Goal: Transaction & Acquisition: Purchase product/service

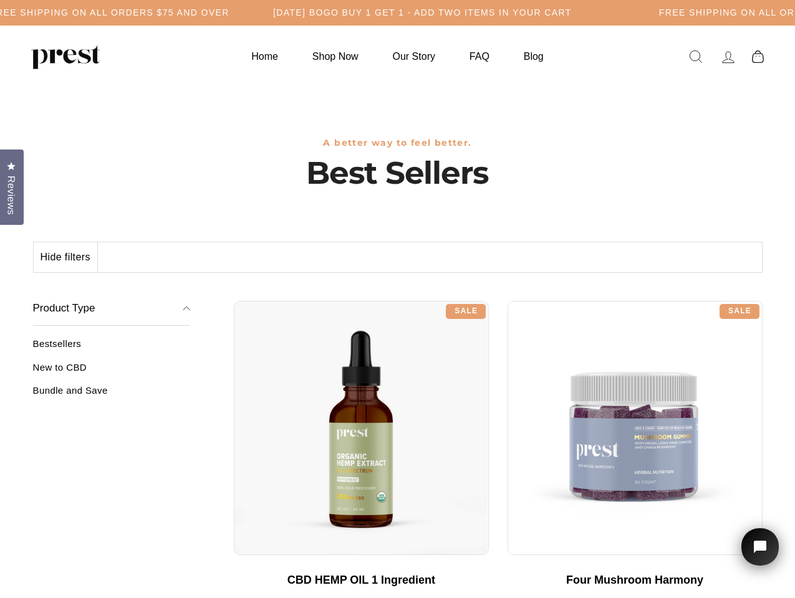
click at [397, 299] on div "**********" at bounding box center [498, 296] width 528 height 9
click at [229, 12] on h5 "Free Shipping on all orders $75 and over" at bounding box center [109, 12] width 239 height 11
click at [66, 257] on button "Hide filters" at bounding box center [66, 257] width 64 height 30
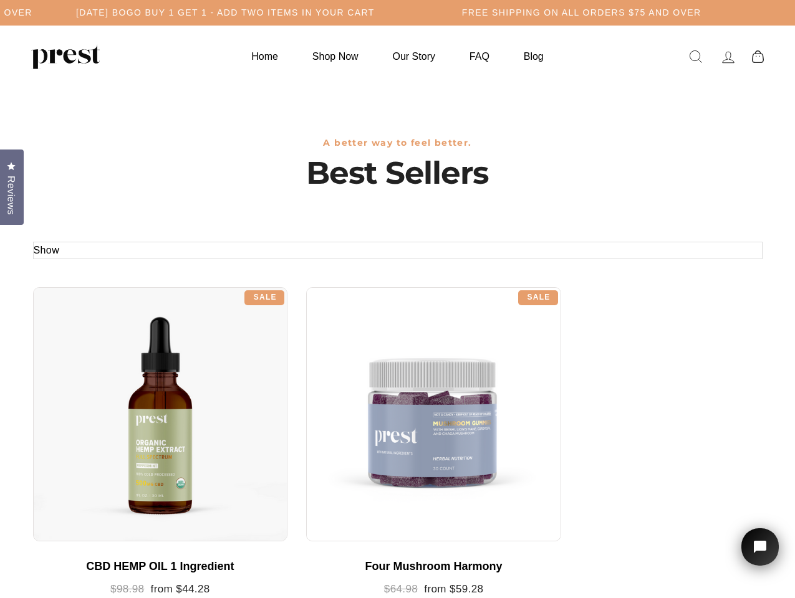
click at [112, 372] on div at bounding box center [160, 414] width 255 height 255
click at [112, 395] on div at bounding box center [160, 414] width 255 height 255
click at [12, 186] on span "Reviews" at bounding box center [11, 195] width 16 height 39
